Goal: Task Accomplishment & Management: Complete application form

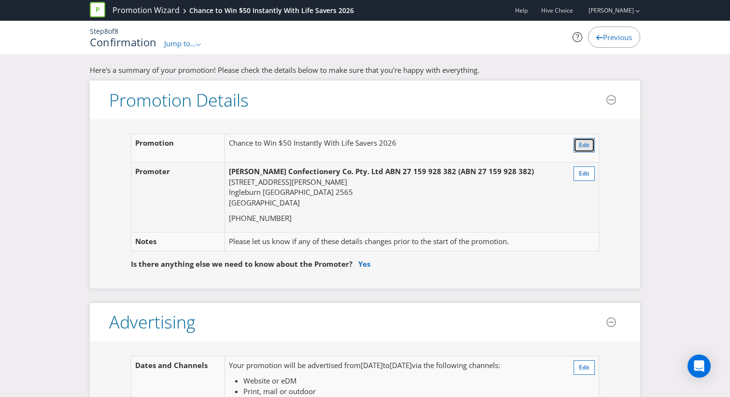
click at [584, 147] on span "Edit" at bounding box center [584, 145] width 11 height 8
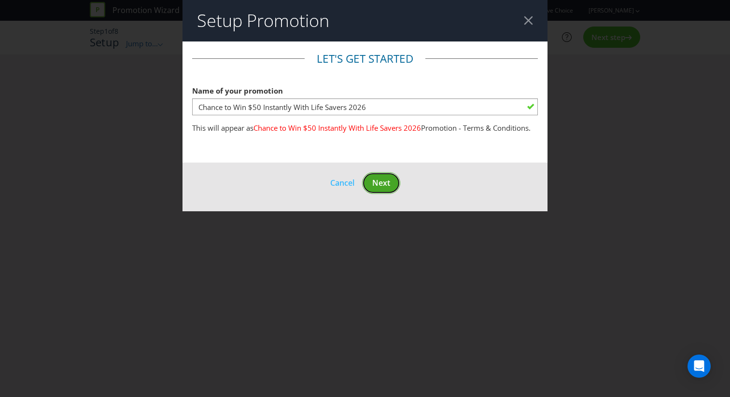
click at [389, 180] on span "Next" at bounding box center [381, 183] width 18 height 11
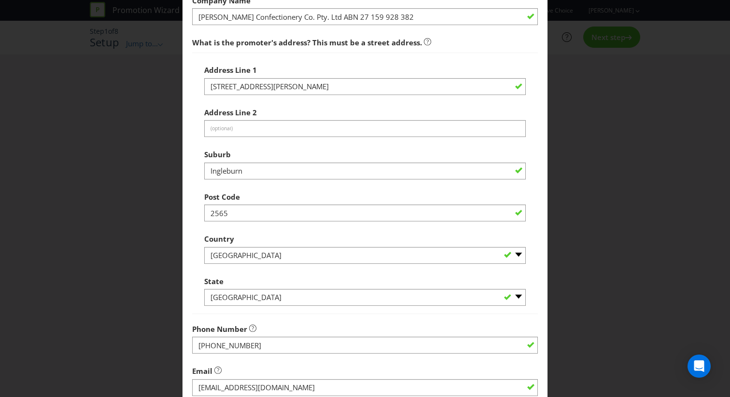
scroll to position [233, 0]
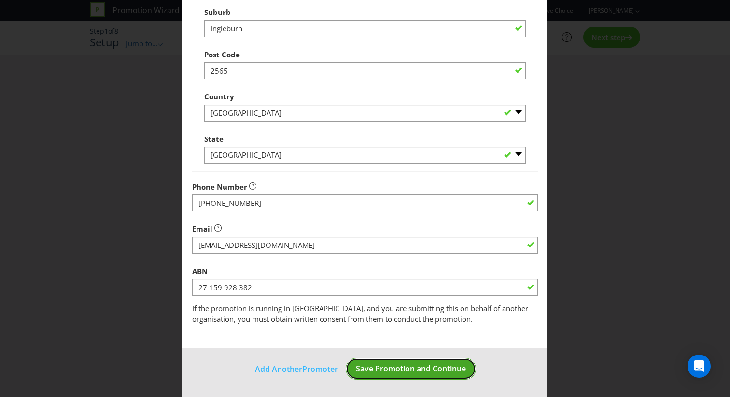
click at [408, 372] on span "Save Promotion and Continue" at bounding box center [411, 369] width 110 height 11
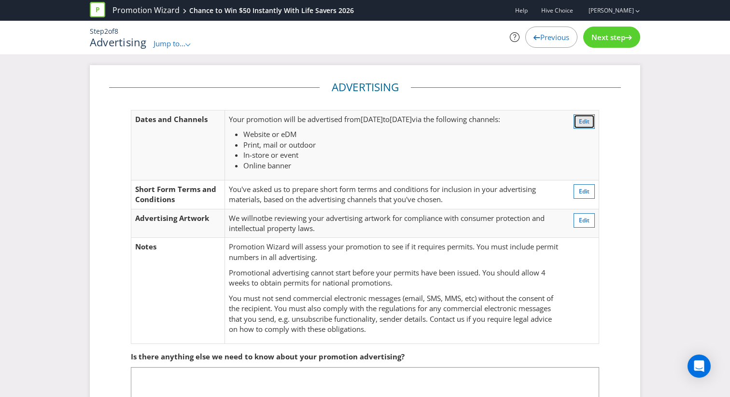
click at [583, 126] on button "Edit" at bounding box center [584, 121] width 21 height 14
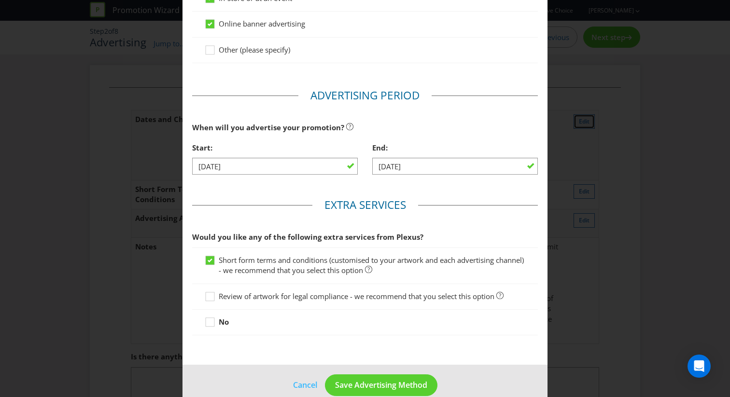
scroll to position [281, 0]
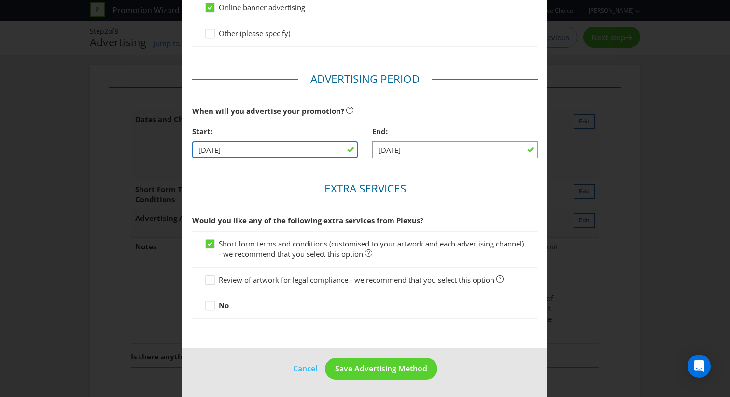
click at [202, 151] on input "[DATE]" at bounding box center [275, 149] width 166 height 17
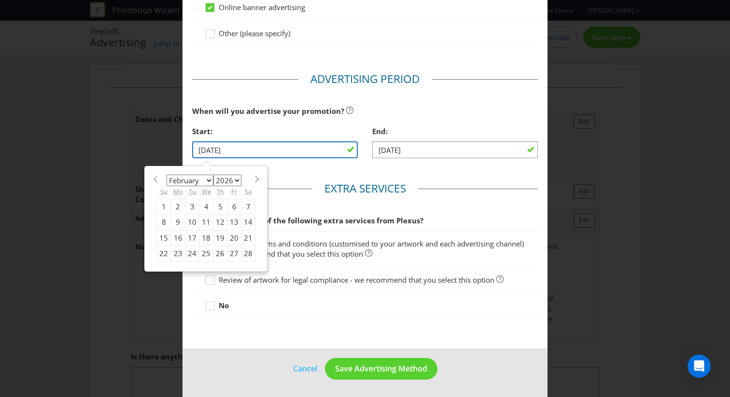
click at [206, 151] on input "[DATE]" at bounding box center [275, 149] width 166 height 17
type input "[DATE]"
click at [286, 178] on main "Advertising Methods How will your promotion be advertised? Website or eDM You m…" at bounding box center [364, 54] width 365 height 589
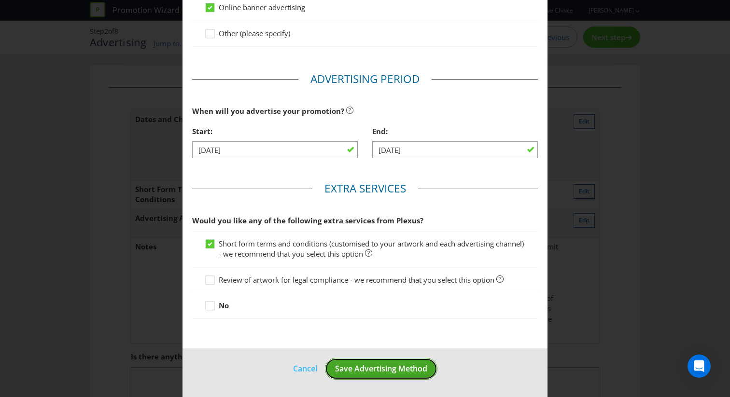
click at [397, 375] on button "Save Advertising Method" at bounding box center [381, 369] width 112 height 22
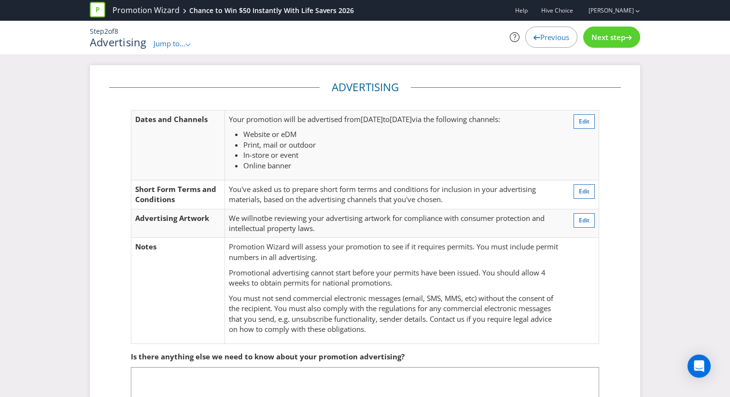
click at [594, 38] on span "Next step" at bounding box center [608, 37] width 34 height 10
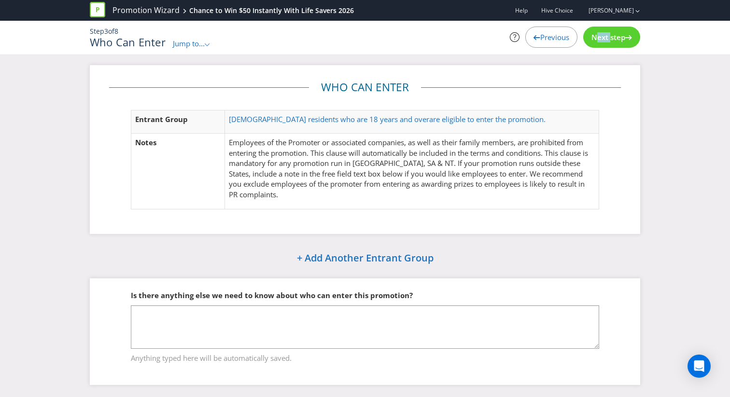
click at [594, 38] on span "Next step" at bounding box center [608, 37] width 34 height 10
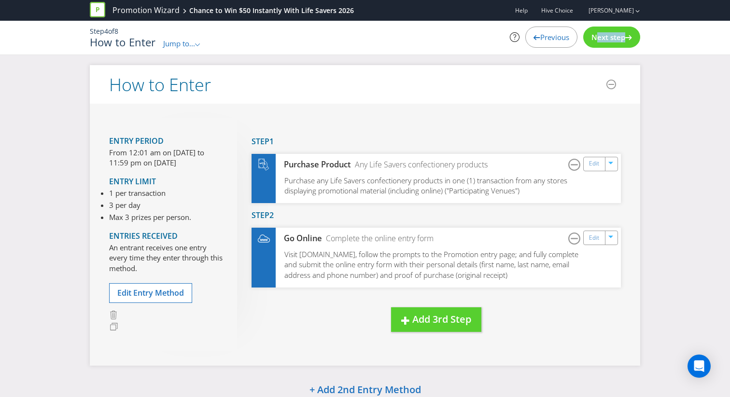
click at [594, 38] on span "Next step" at bounding box center [608, 37] width 34 height 10
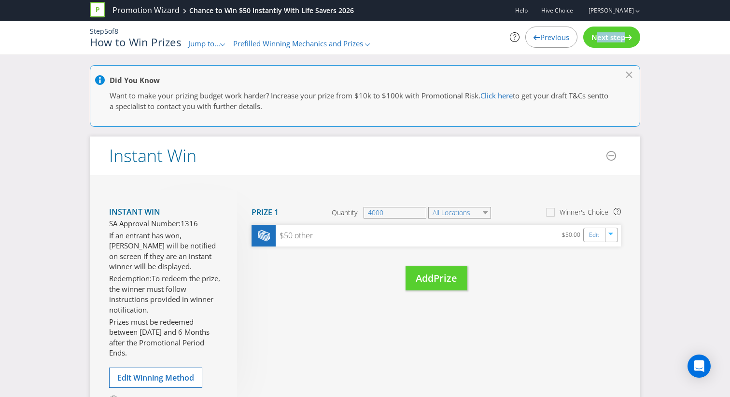
click at [594, 38] on span "Next step" at bounding box center [608, 37] width 34 height 10
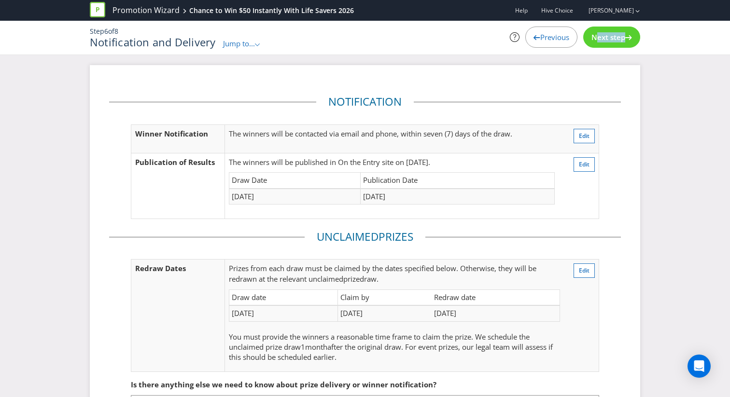
click at [594, 38] on span "Next step" at bounding box center [608, 37] width 34 height 10
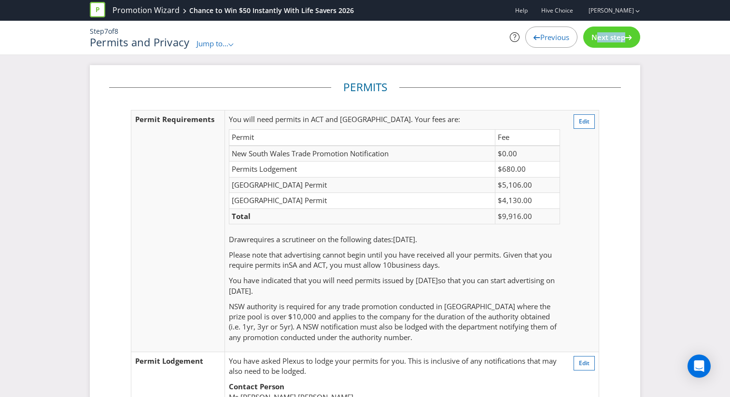
click at [594, 38] on span "Next step" at bounding box center [608, 37] width 34 height 10
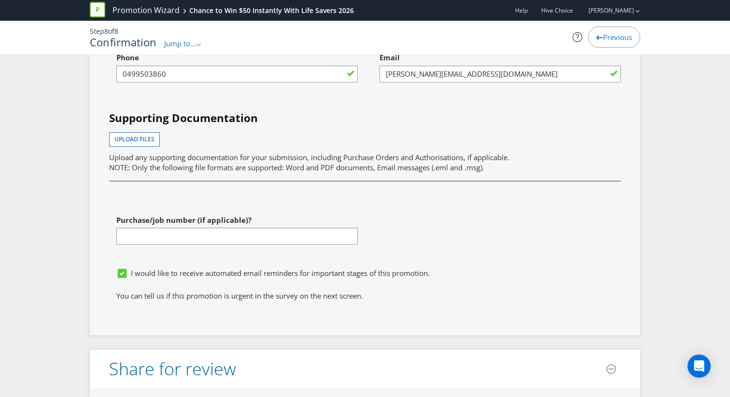
scroll to position [3779, 0]
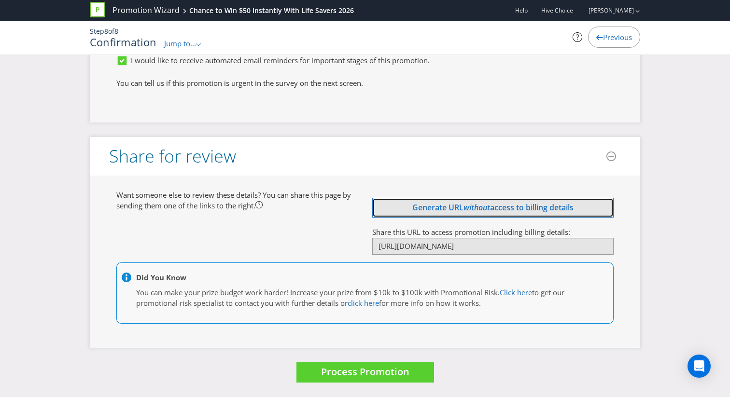
click at [449, 206] on span "Generate URL" at bounding box center [437, 207] width 51 height 11
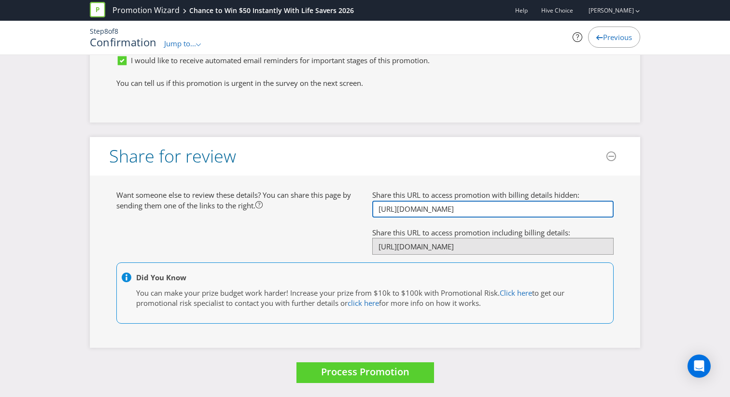
click at [449, 209] on input "[URL][DOMAIN_NAME]" at bounding box center [492, 209] width 241 height 17
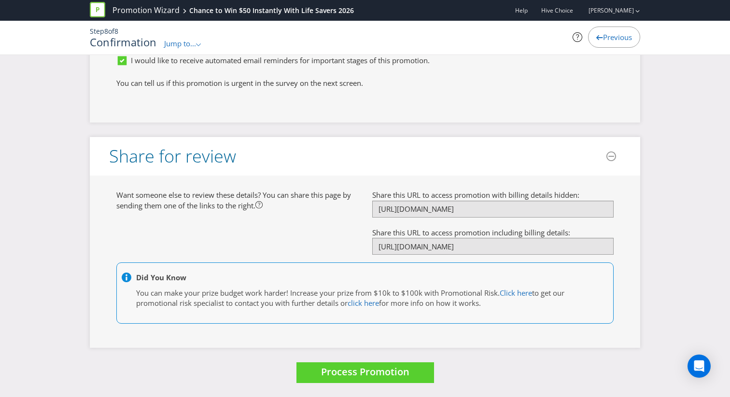
click at [305, 242] on div "Want someone else to review these details? You can share this page by sending t…" at bounding box center [365, 261] width 512 height 143
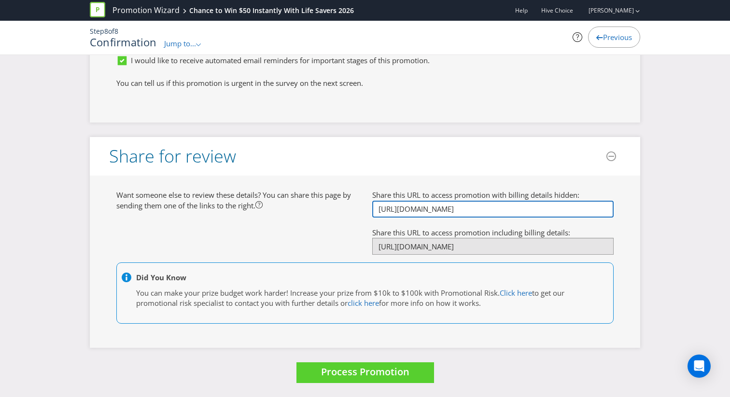
click at [450, 213] on input "[URL][DOMAIN_NAME]" at bounding box center [492, 209] width 241 height 17
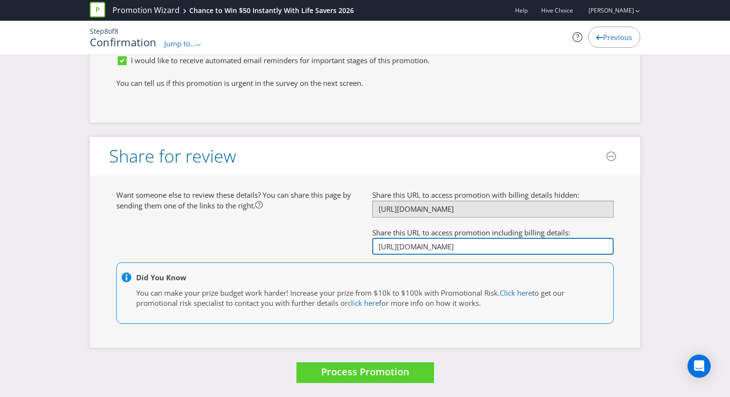
click at [471, 249] on input "[URL][DOMAIN_NAME]" at bounding box center [492, 246] width 241 height 17
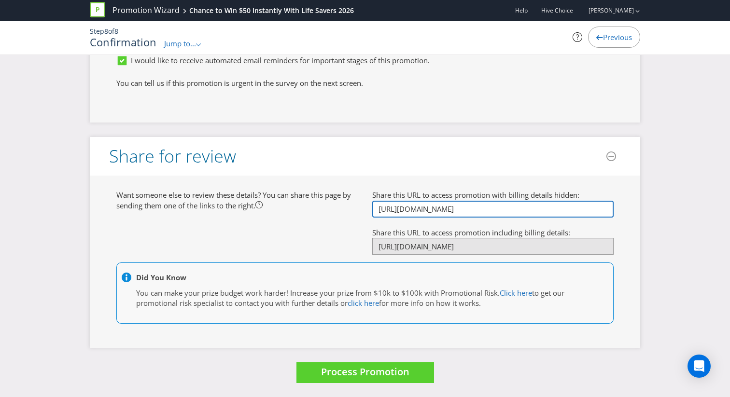
click at [491, 202] on input "[URL][DOMAIN_NAME]" at bounding box center [492, 209] width 241 height 17
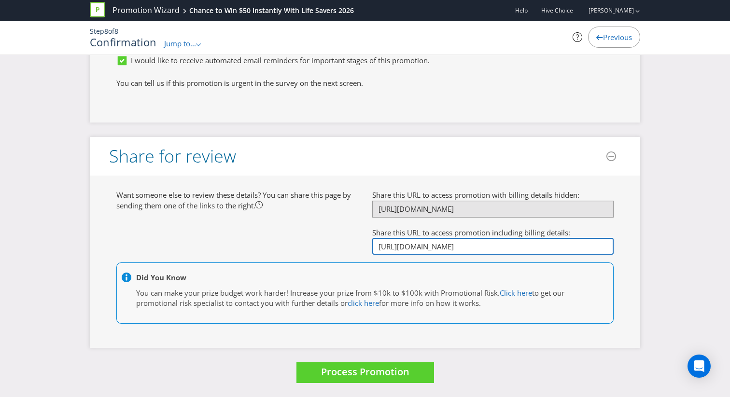
scroll to position [0, 0]
click at [587, 244] on input "[URL][DOMAIN_NAME]" at bounding box center [492, 246] width 241 height 17
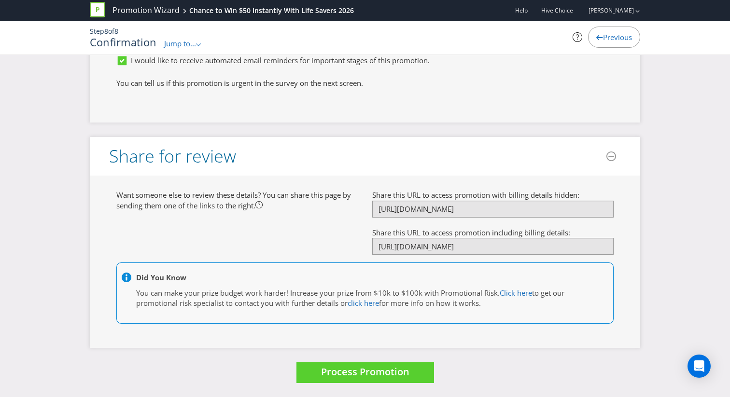
click at [614, 214] on div "Share this URL to access promotion with billing details hidden: [URL][DOMAIN_NA…" at bounding box center [493, 226] width 256 height 72
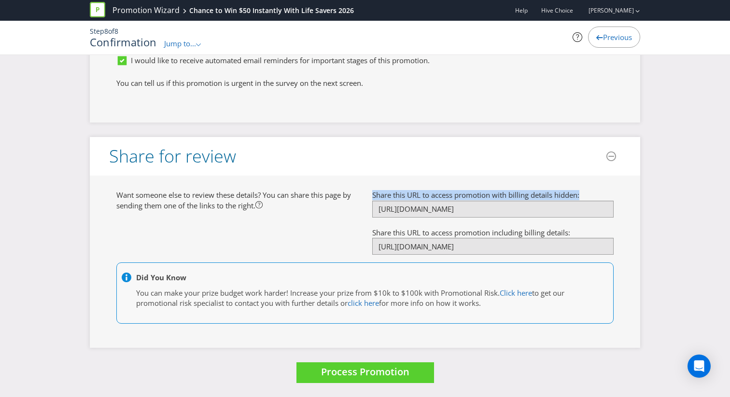
drag, startPoint x: 373, startPoint y: 194, endPoint x: 585, endPoint y: 196, distance: 212.0
click at [585, 196] on div "Share this URL to access promotion with billing details hidden: [URL][DOMAIN_NA…" at bounding box center [492, 204] width 241 height 28
copy span "Share this URL to access promotion with billing details hidden:"
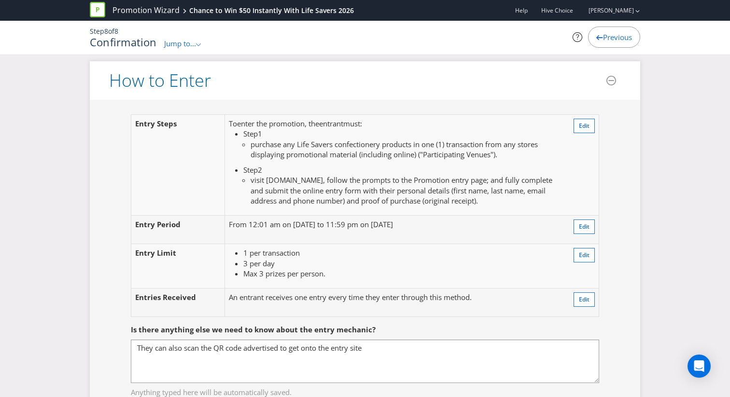
scroll to position [782, 0]
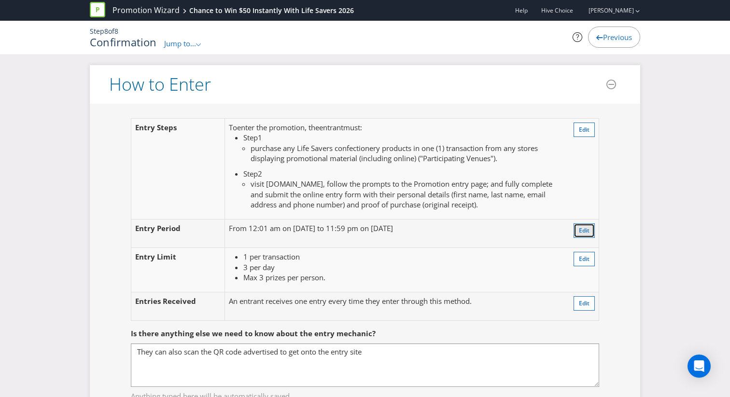
click at [582, 228] on span "Edit" at bounding box center [584, 230] width 11 height 8
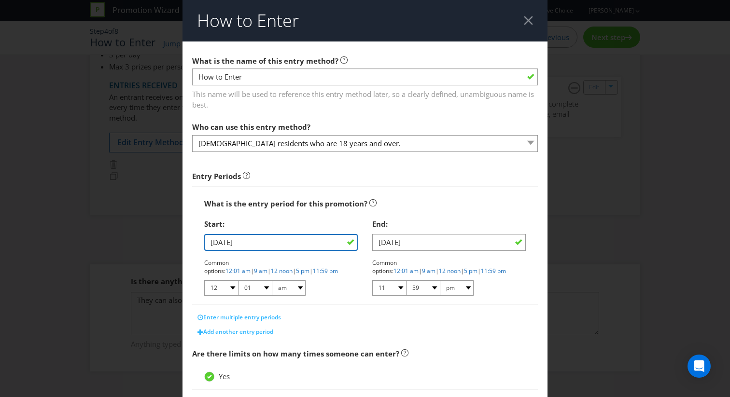
click at [239, 241] on input "[DATE]" at bounding box center [281, 242] width 154 height 17
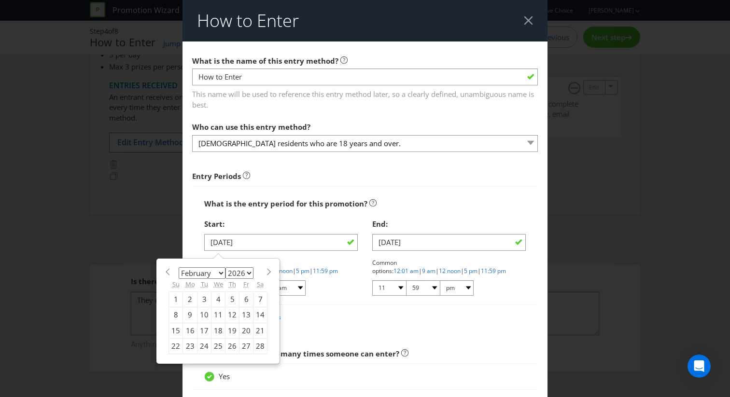
click at [187, 298] on div "2" at bounding box center [190, 299] width 14 height 15
type input "[DATE]"
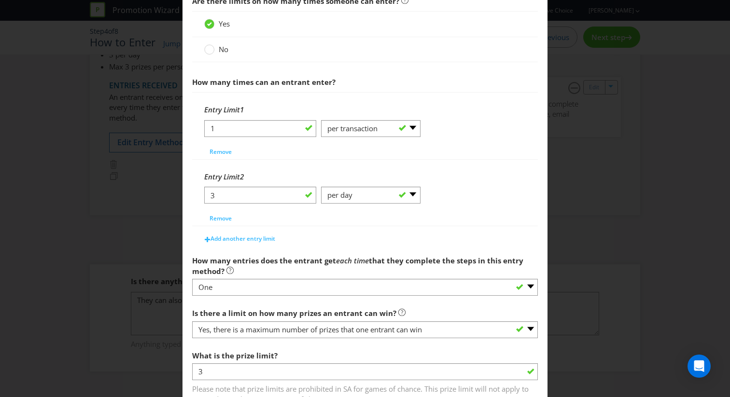
scroll to position [426, 0]
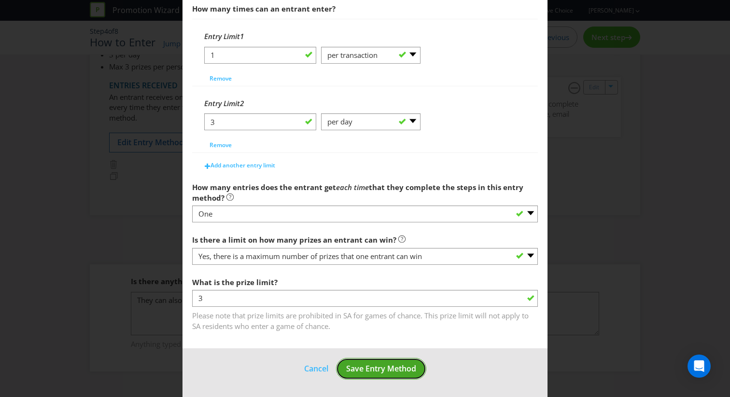
click at [365, 373] on span "Save Entry Method" at bounding box center [381, 369] width 70 height 11
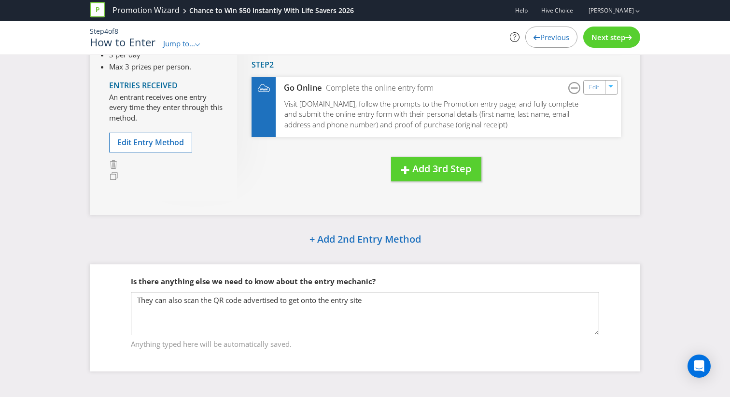
click at [610, 37] on span "Next step" at bounding box center [608, 37] width 34 height 10
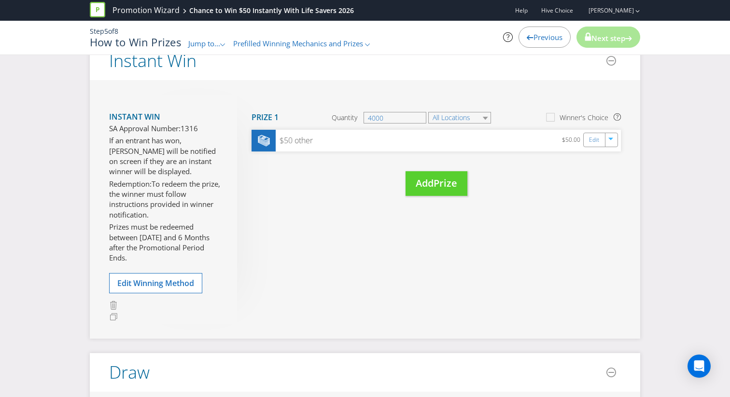
click at [610, 37] on span "Next step" at bounding box center [608, 38] width 34 height 10
click at [540, 78] on header "Instant Win" at bounding box center [365, 61] width 550 height 39
click at [591, 41] on span "Next step" at bounding box center [608, 38] width 34 height 10
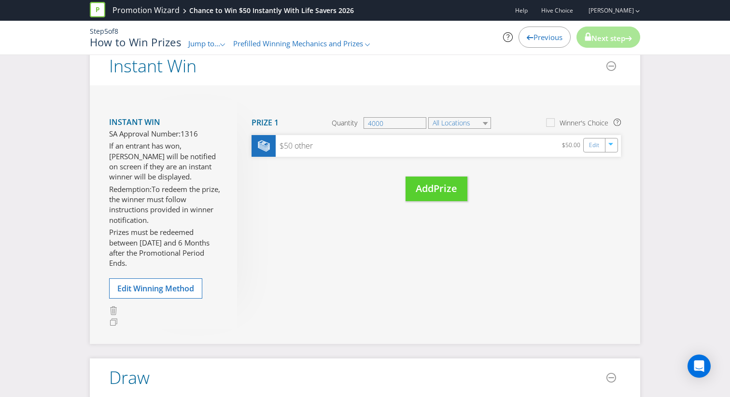
scroll to position [90, 0]
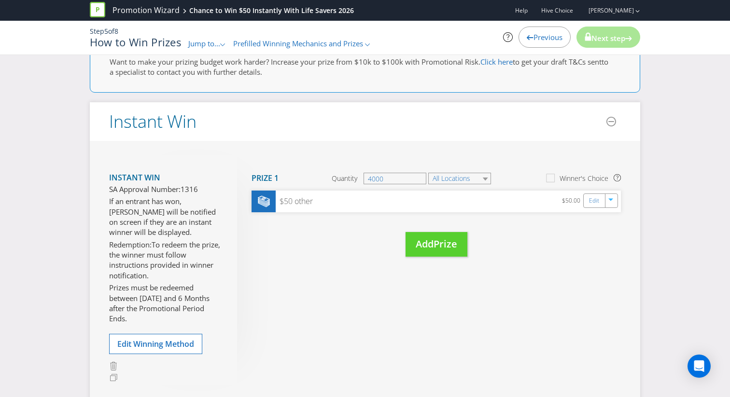
click at [534, 43] on div "Previous" at bounding box center [545, 37] width 52 height 21
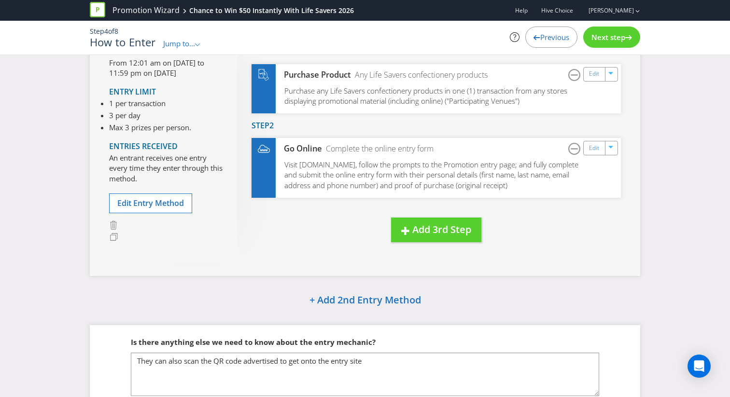
click at [599, 41] on span "Next step" at bounding box center [608, 37] width 34 height 10
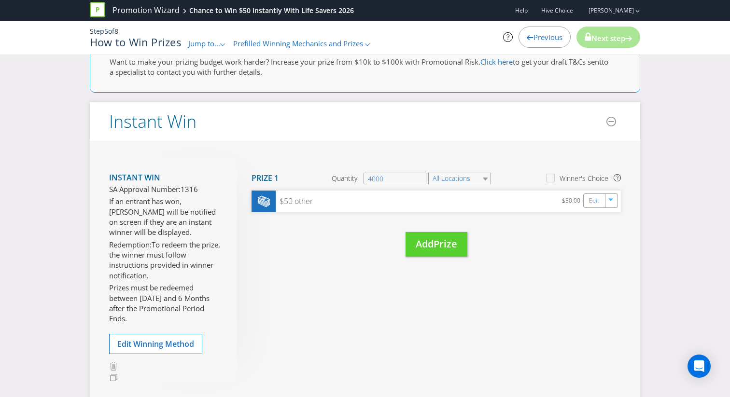
click at [599, 41] on span "Next step" at bounding box center [608, 38] width 34 height 10
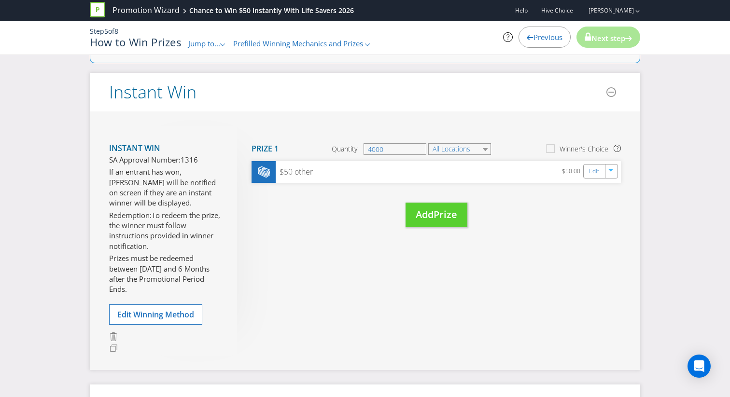
scroll to position [125, 0]
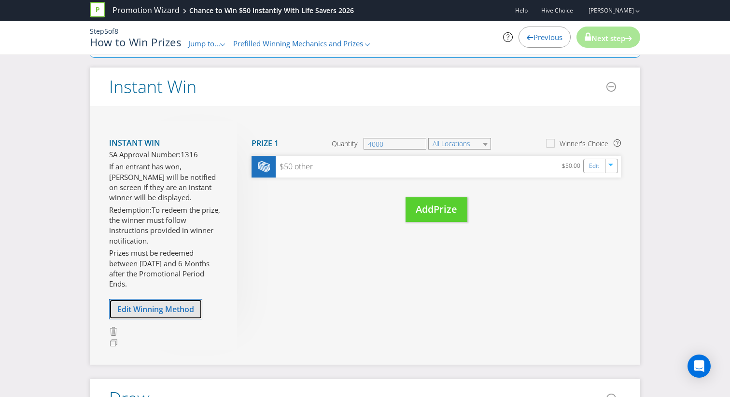
click at [174, 313] on span "Edit Winning Method" at bounding box center [155, 309] width 77 height 11
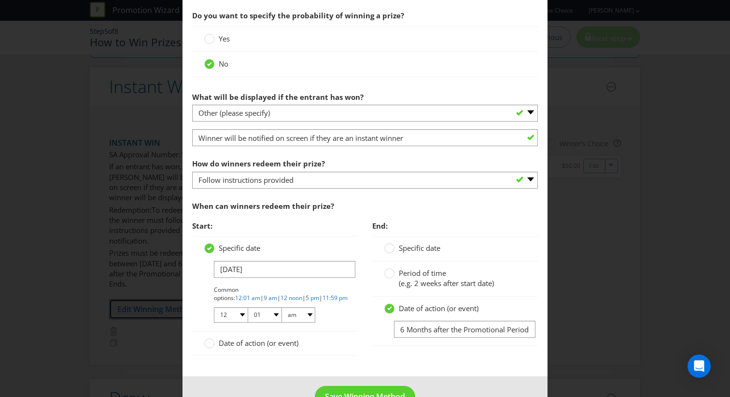
scroll to position [554, 0]
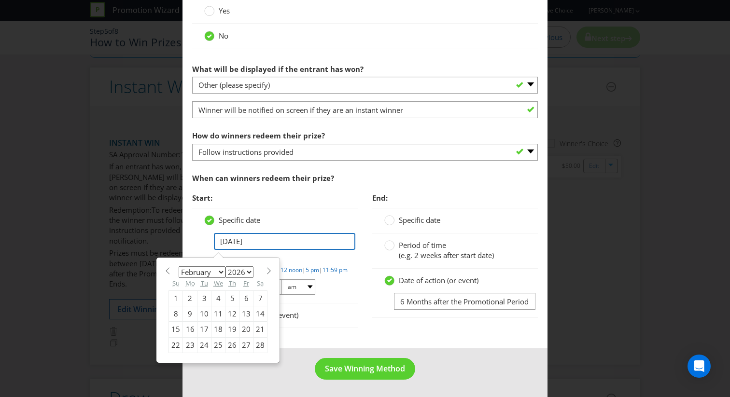
click at [224, 240] on input "[DATE]" at bounding box center [284, 241] width 141 height 17
click at [189, 295] on div "2" at bounding box center [190, 298] width 14 height 15
type input "[DATE]"
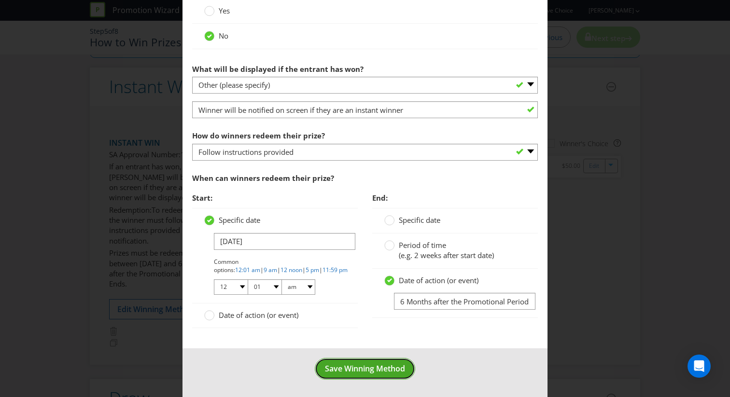
click at [374, 379] on button "Save Winning Method" at bounding box center [365, 369] width 100 height 22
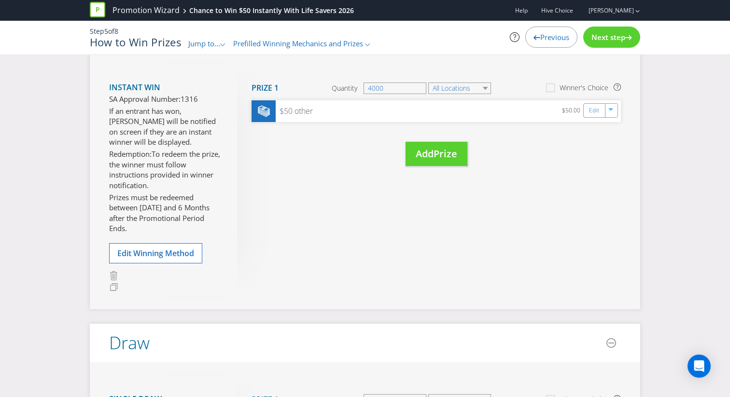
scroll to position [69, 0]
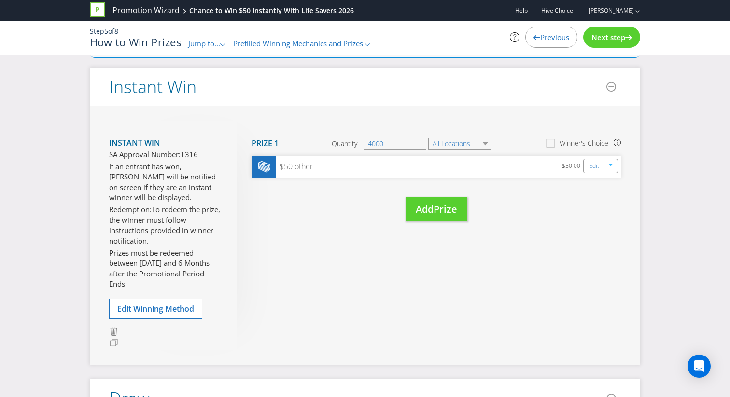
click at [606, 29] on div "Next step" at bounding box center [611, 37] width 57 height 21
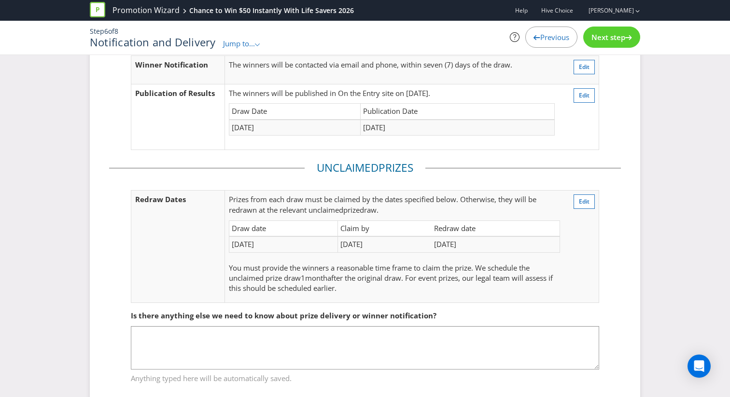
click at [604, 37] on span "Next step" at bounding box center [608, 37] width 34 height 10
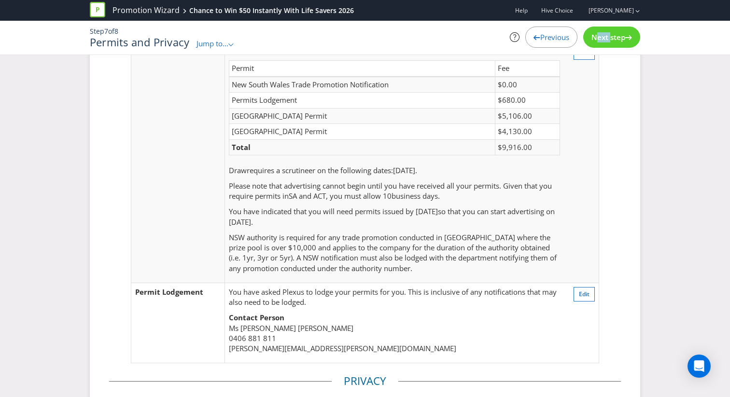
click at [604, 37] on span "Next step" at bounding box center [608, 37] width 34 height 10
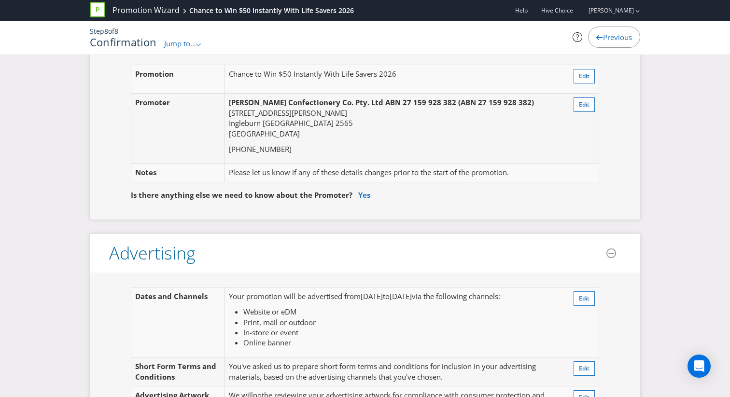
click at [604, 37] on span "Previous" at bounding box center [617, 37] width 29 height 10
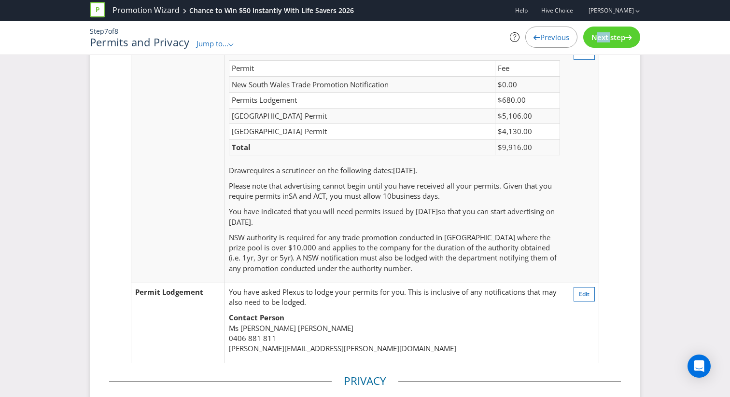
click at [604, 37] on span "Next step" at bounding box center [608, 37] width 34 height 10
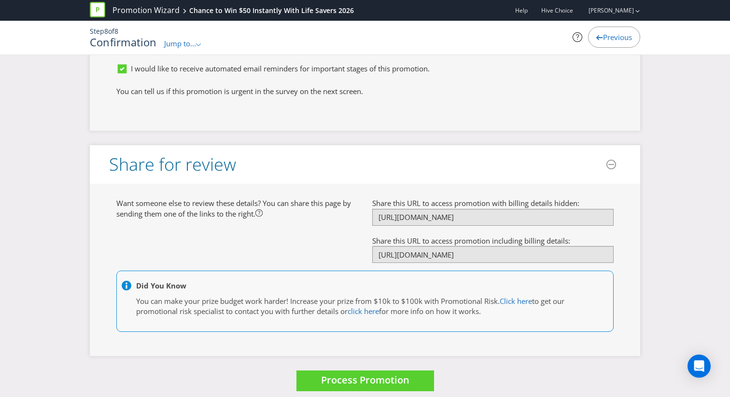
scroll to position [3779, 0]
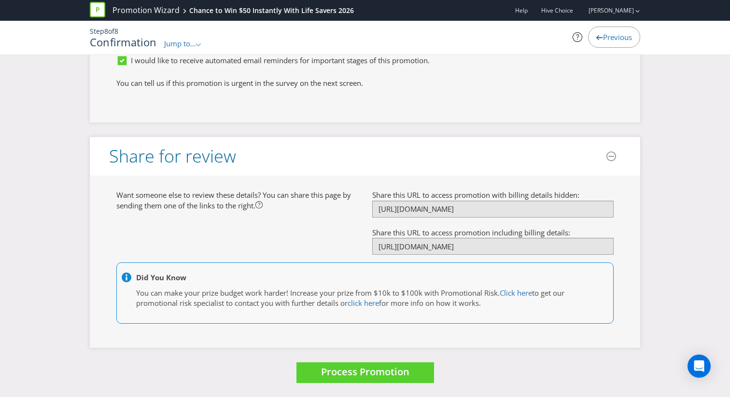
click at [435, 217] on div at bounding box center [492, 217] width 241 height 1
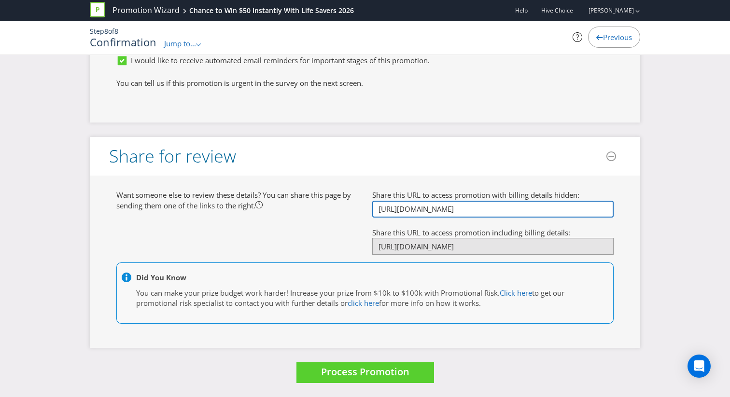
click at [437, 215] on input "[URL][DOMAIN_NAME]" at bounding box center [492, 209] width 241 height 17
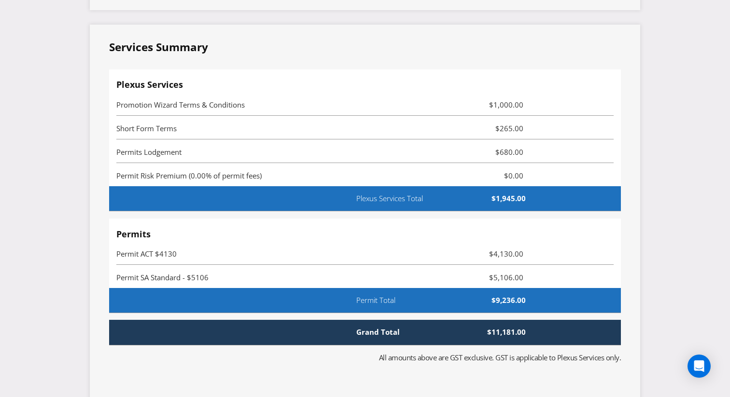
scroll to position [2643, 0]
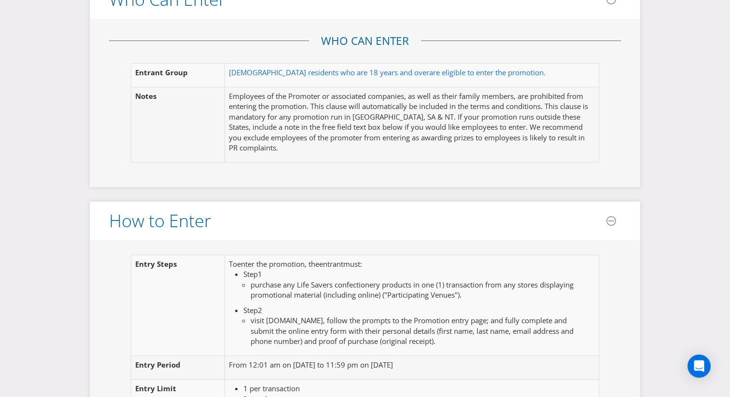
scroll to position [628, 0]
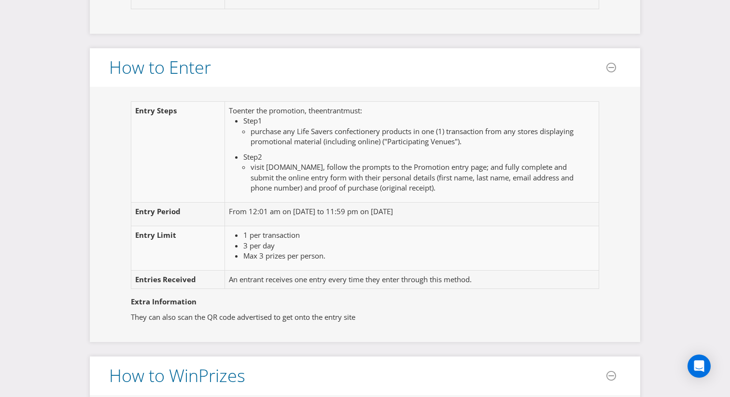
scroll to position [785, 0]
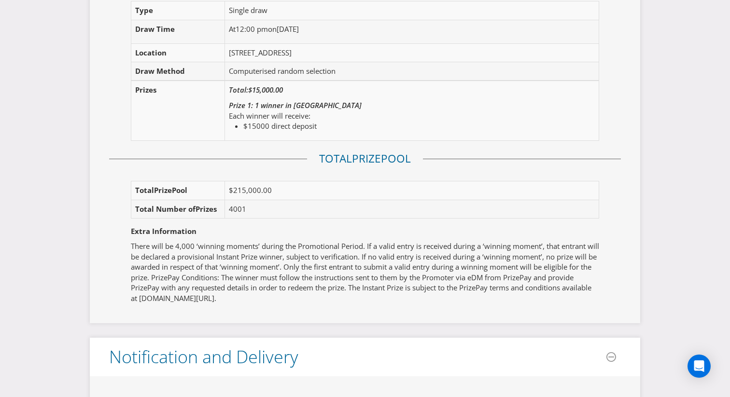
scroll to position [2187, 0]
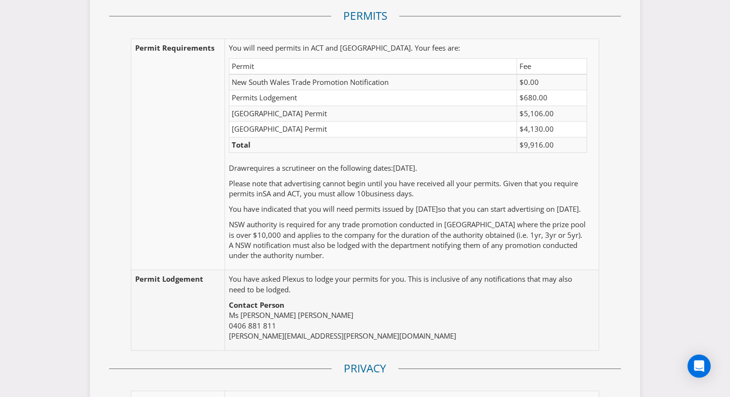
click at [345, 58] on td "Permit" at bounding box center [373, 66] width 288 height 16
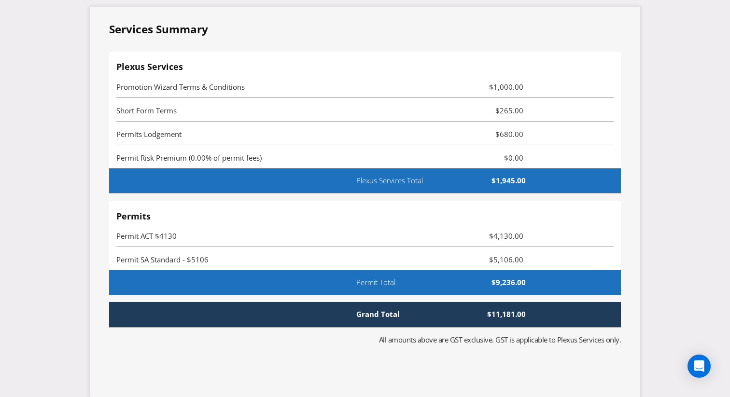
scroll to position [2652, 0]
